Goal: Task Accomplishment & Management: Complete application form

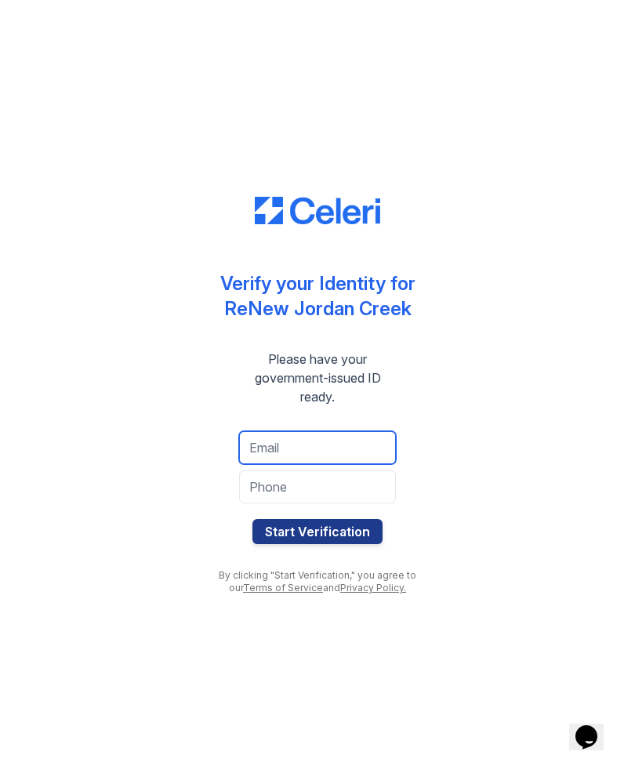
click at [300, 451] on input "email" at bounding box center [317, 447] width 157 height 33
type input "rckcjc@gmail.com"
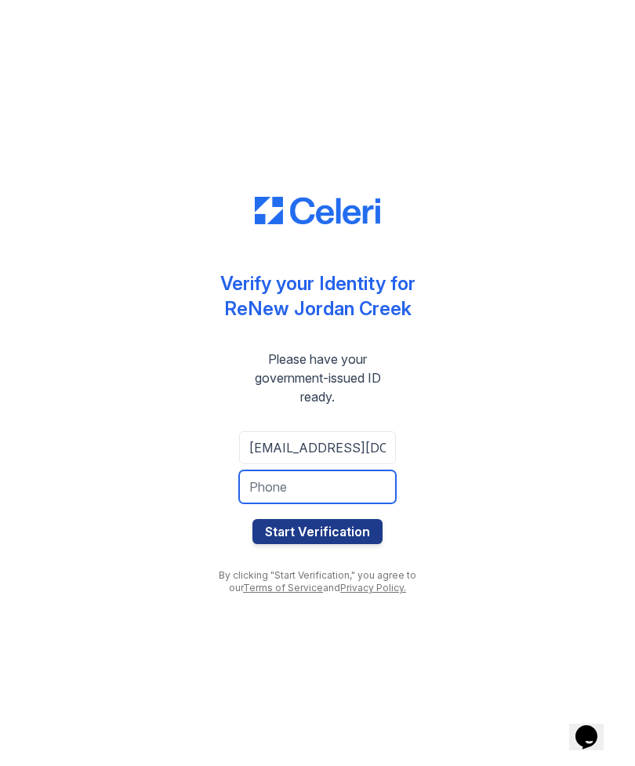
type input "5036496056"
click at [350, 532] on button "Start Verification" at bounding box center [317, 531] width 130 height 25
